Goal: Information Seeking & Learning: Find specific fact

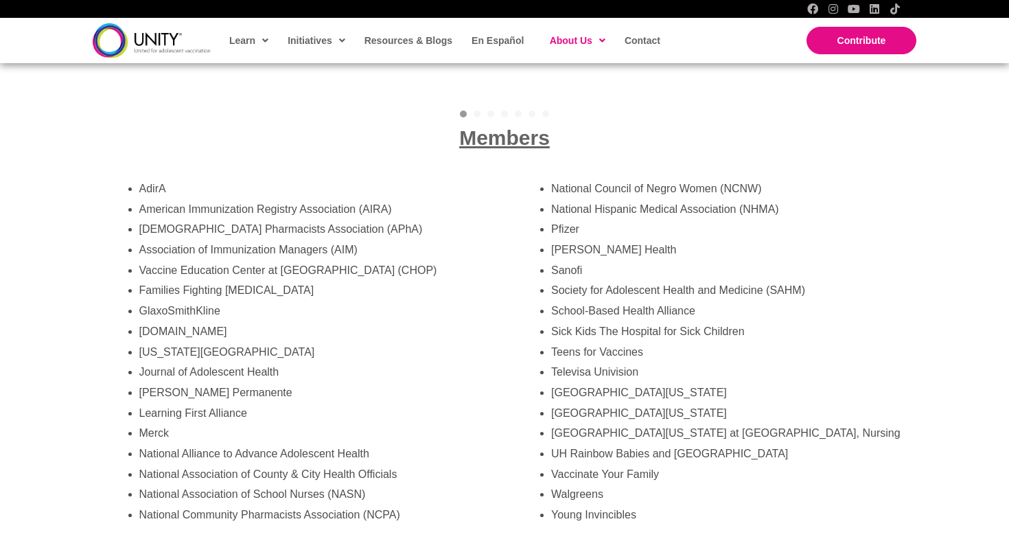
scroll to position [2563, 0]
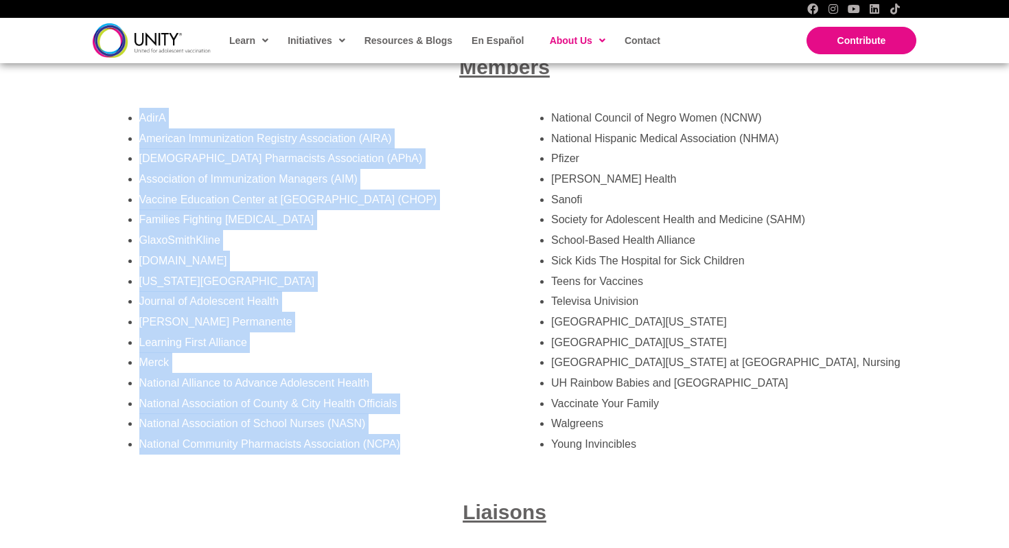
drag, startPoint x: 139, startPoint y: 100, endPoint x: 340, endPoint y: 479, distance: 429.1
click at [340, 479] on div "AdirA American Immunization Registry Association (AIRA) American Pharmacists As…" at bounding box center [299, 289] width 413 height 391
copy ul "AdirA American Immunization Registry Association (AIRA) American Pharmacists As…"
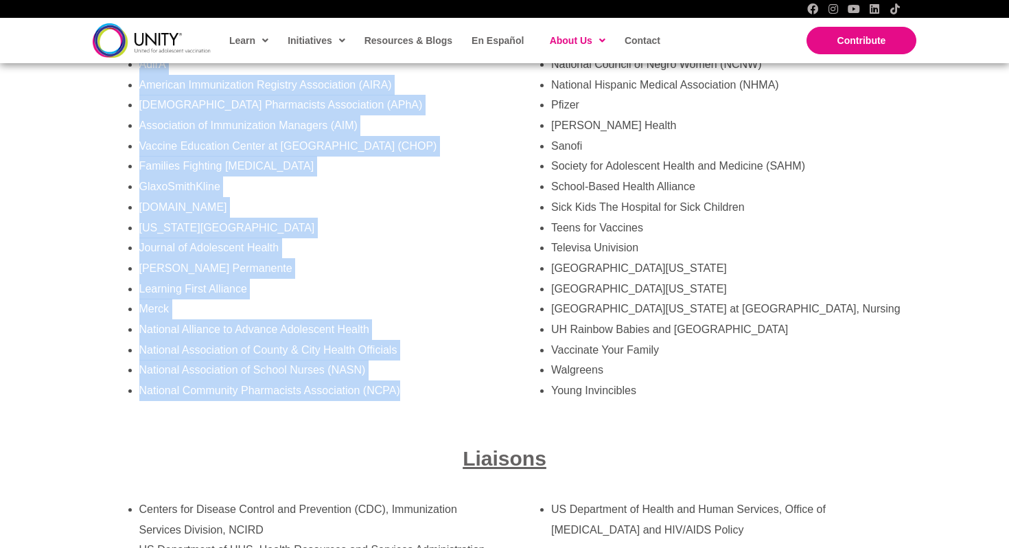
scroll to position [2643, 0]
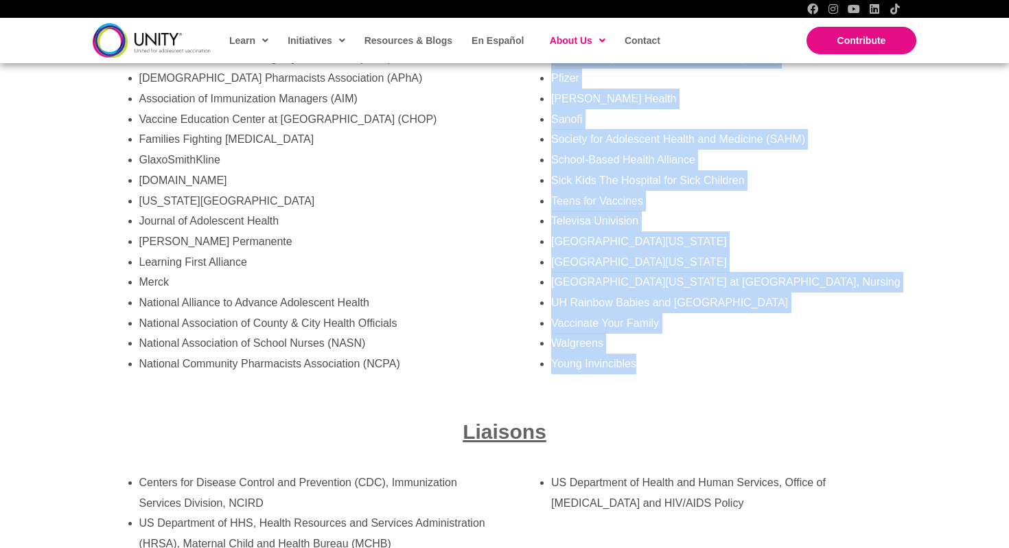
drag, startPoint x: 553, startPoint y: 98, endPoint x: 645, endPoint y: 351, distance: 269.3
click at [645, 351] on ul "National Council of Negro Women (NCNW) National Hispanic Medical Association (N…" at bounding box center [727, 200] width 352 height 347
copy ul "National Council of Negro Women (NCNW) National Hispanic Medical Association (N…"
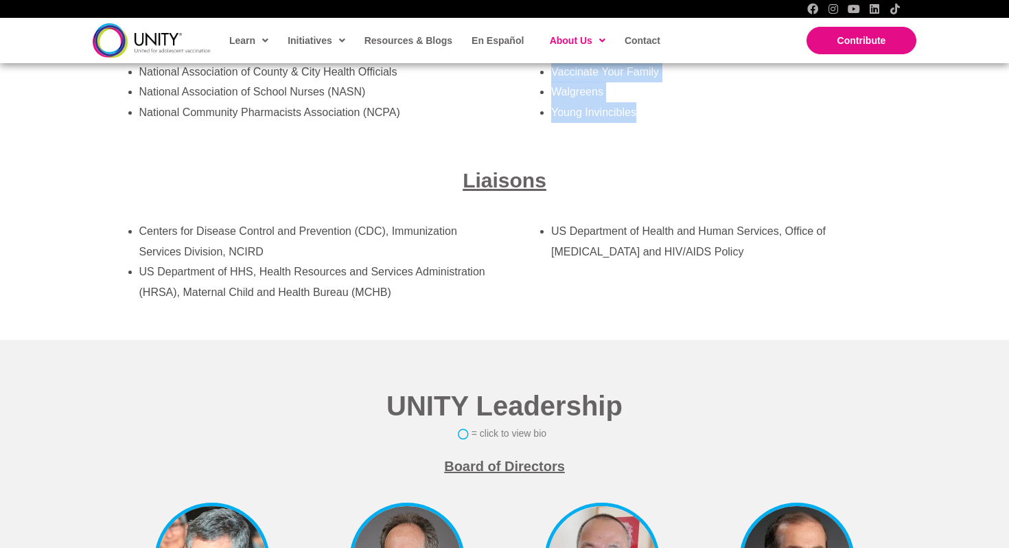
scroll to position [2926, 0]
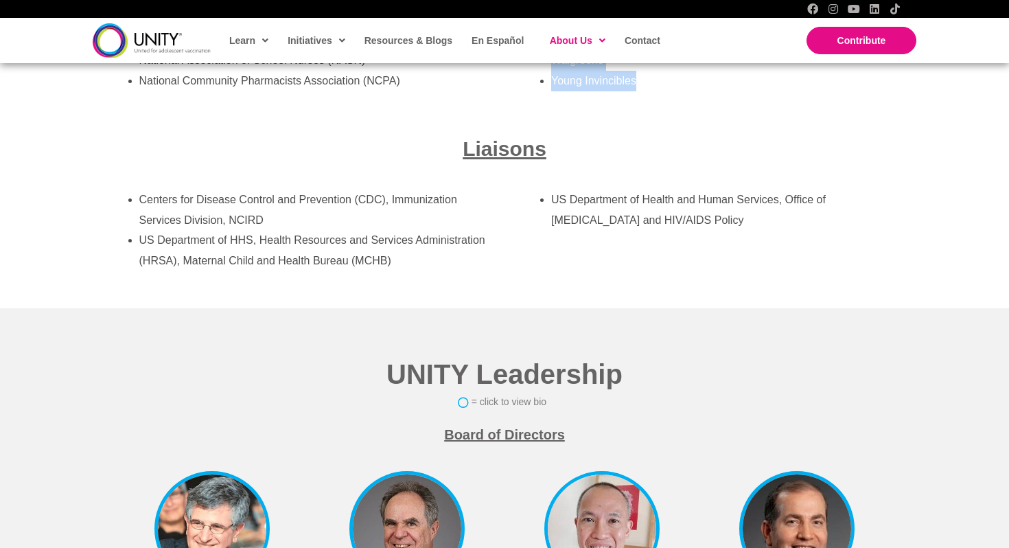
drag, startPoint x: 139, startPoint y: 204, endPoint x: 585, endPoint y: 290, distance: 454.5
click at [585, 290] on div "Centers for Disease Control and Prevention (CDC), Immunization Services Divisio…" at bounding box center [505, 239] width 825 height 126
copy div "Centers for Disease Control and Prevention (CDC), Immunization Services Divisio…"
click at [677, 284] on div "Centers for Disease Control and Prevention (CDC), Immunization Services Divisio…" at bounding box center [505, 239] width 825 height 126
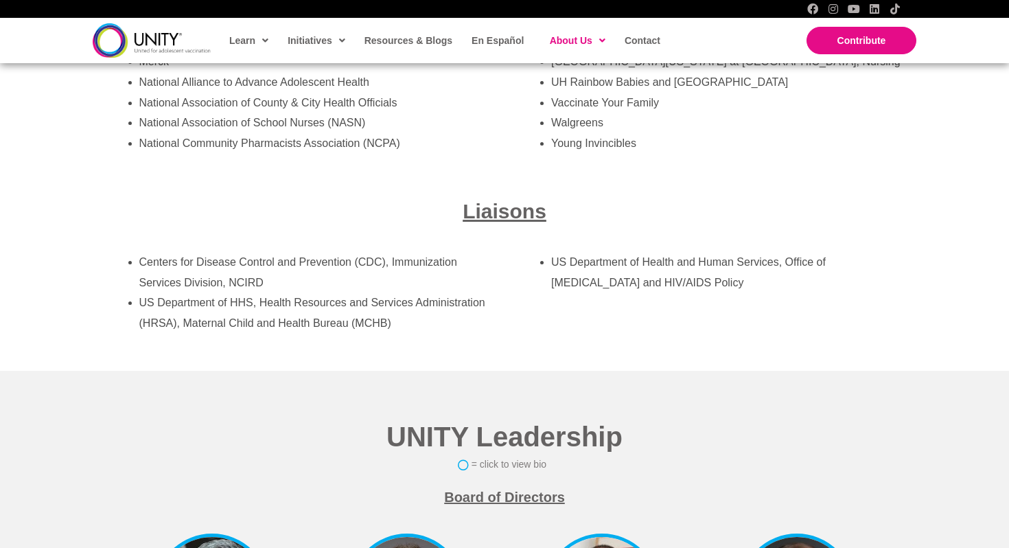
scroll to position [2837, 0]
